Goal: Task Accomplishment & Management: Use online tool/utility

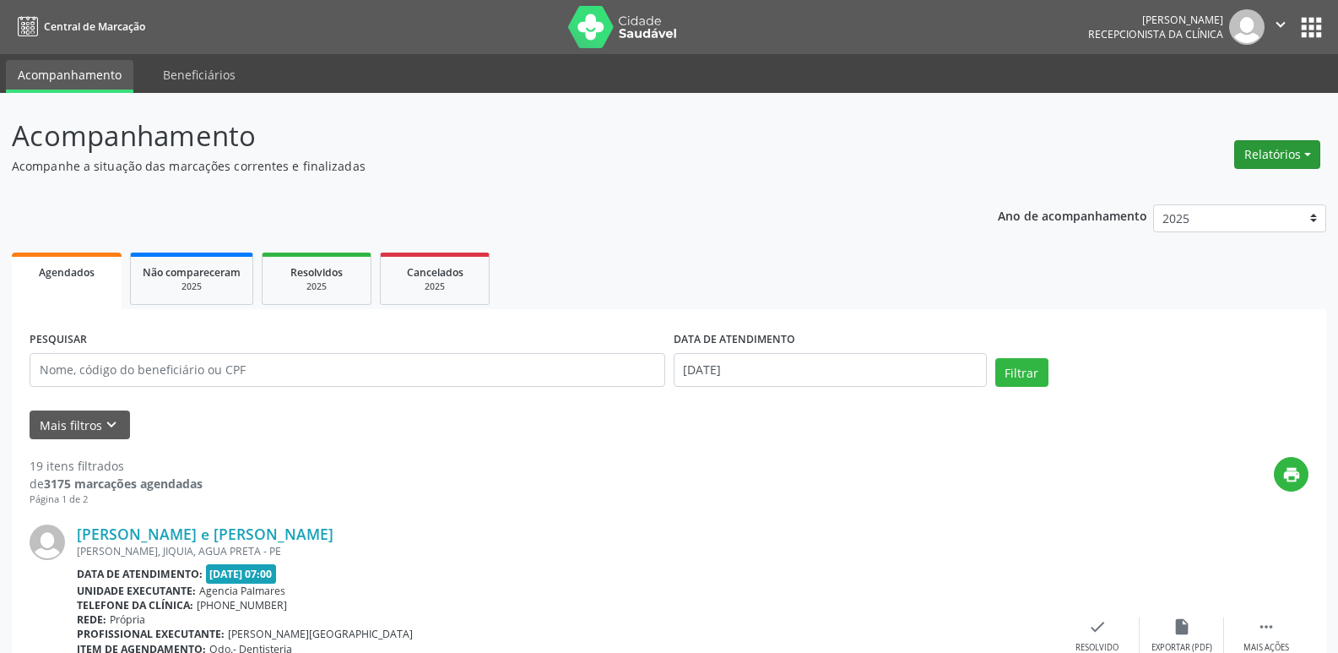
click at [1274, 154] on button "Relatórios" at bounding box center [1278, 154] width 86 height 29
click at [1212, 189] on link "Agendamentos" at bounding box center [1231, 191] width 182 height 24
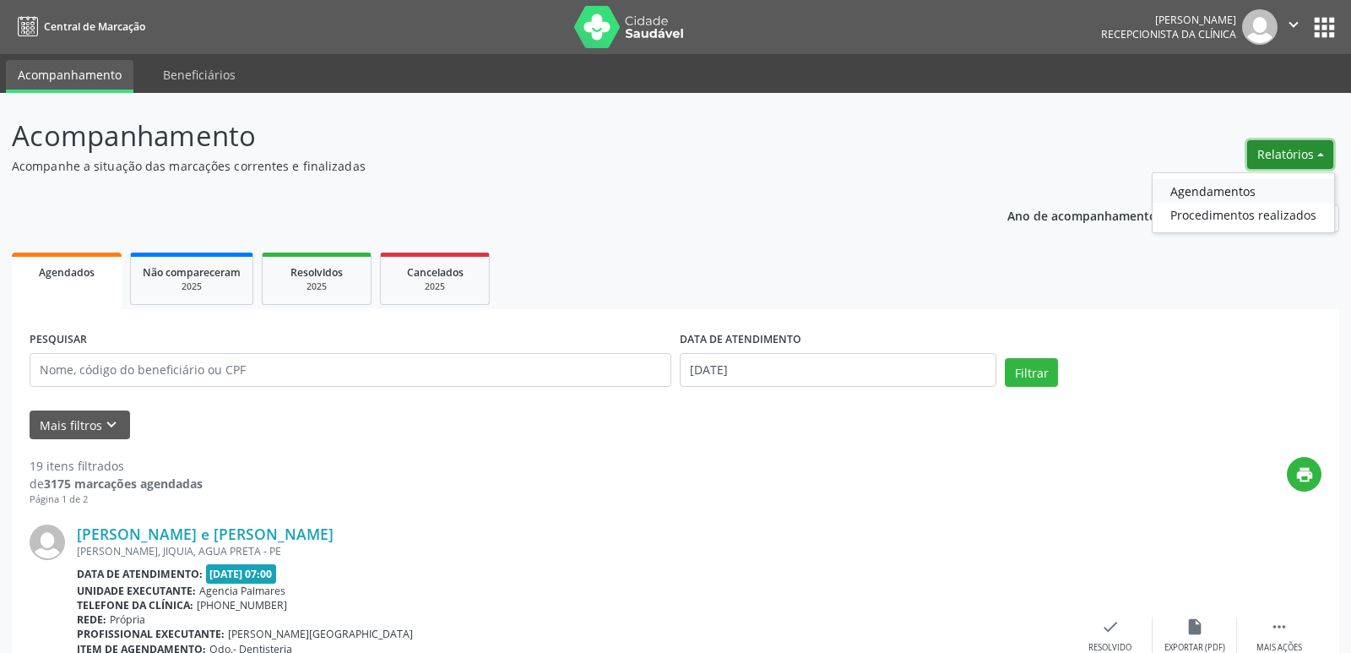
select select "7"
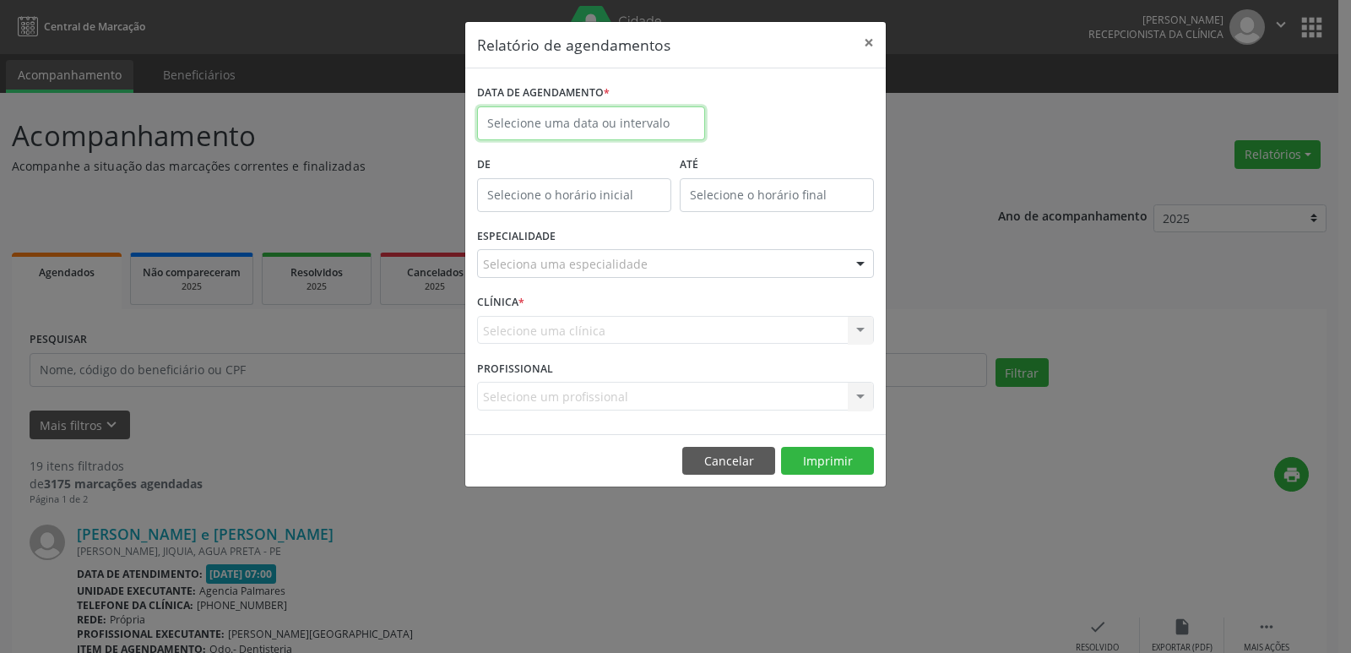
click at [570, 127] on input "text" at bounding box center [591, 123] width 228 height 34
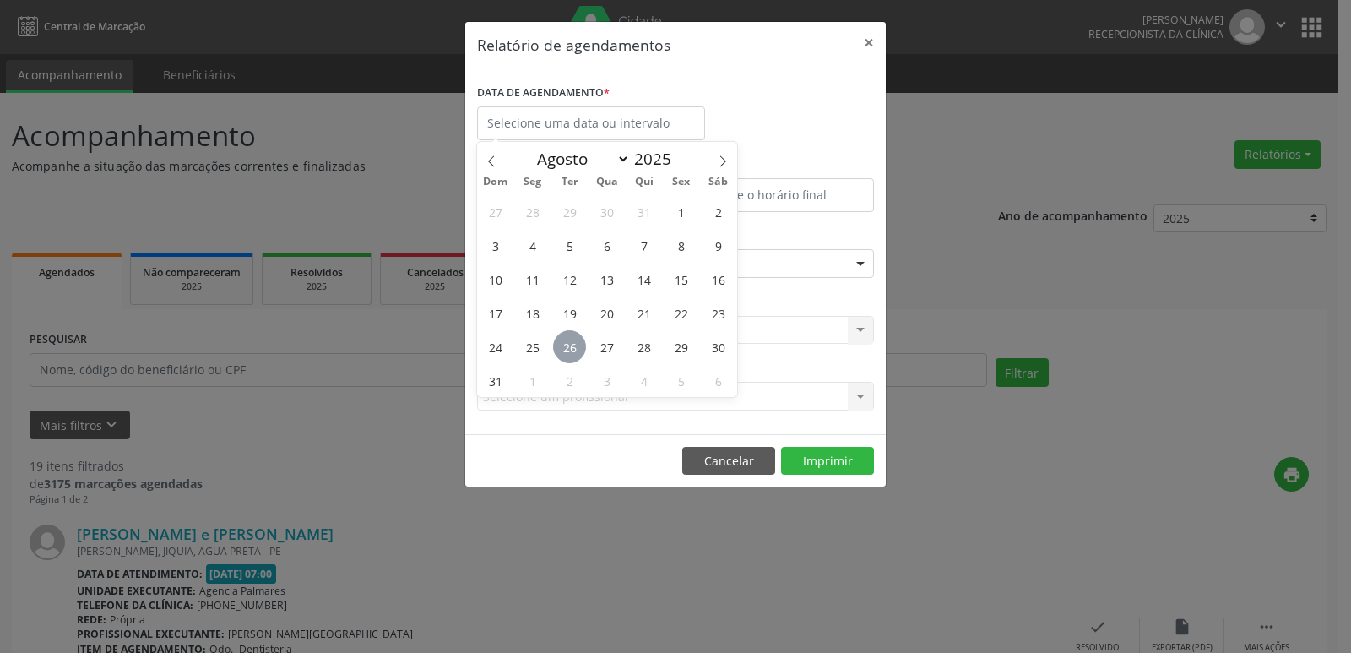
click at [567, 351] on span "26" at bounding box center [569, 346] width 33 height 33
type input "[DATE]"
click at [568, 351] on span "26" at bounding box center [569, 346] width 33 height 33
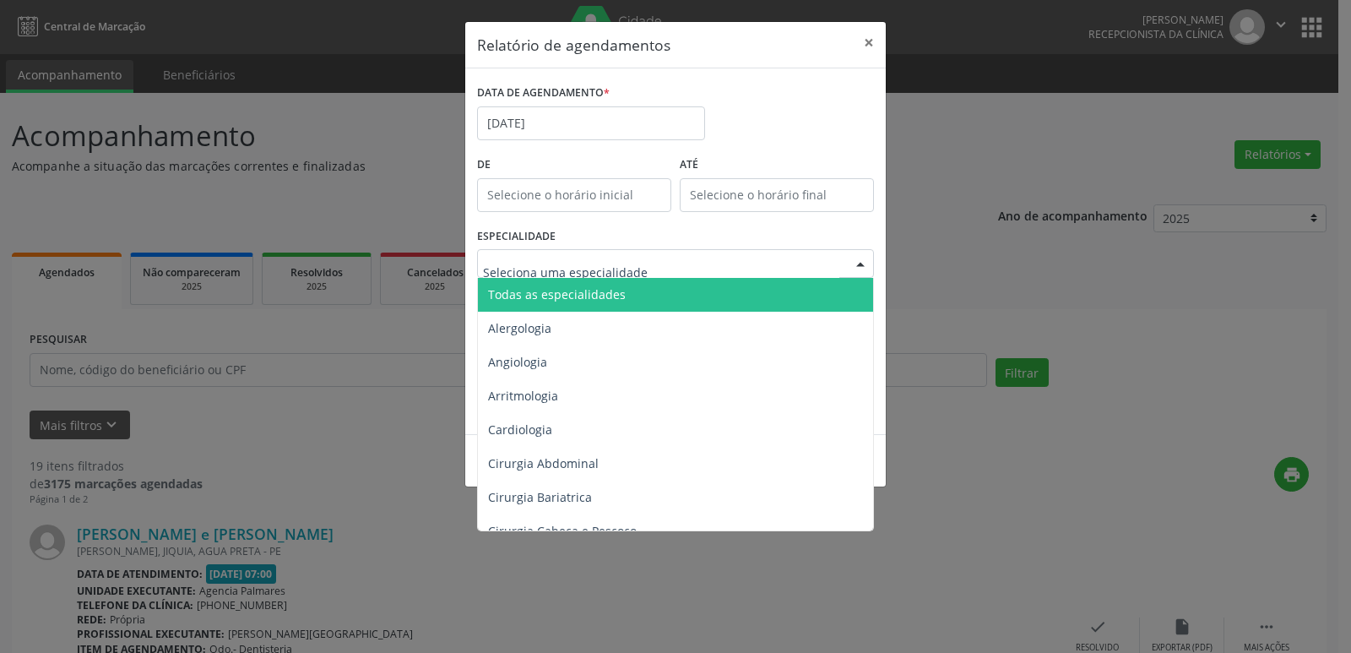
click at [683, 266] on div at bounding box center [675, 263] width 397 height 29
click at [600, 290] on span "Todas as especialidades" at bounding box center [557, 294] width 138 height 16
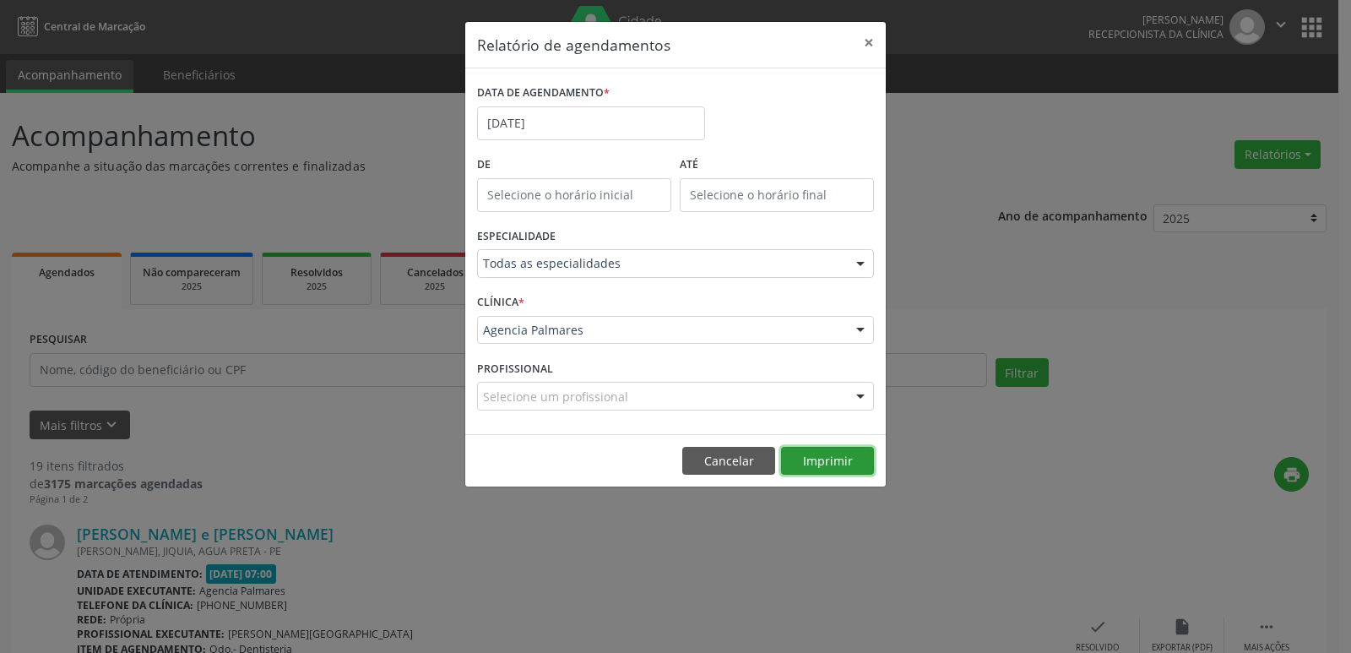
click at [829, 463] on button "Imprimir" at bounding box center [827, 461] width 93 height 29
